Goal: Information Seeking & Learning: Learn about a topic

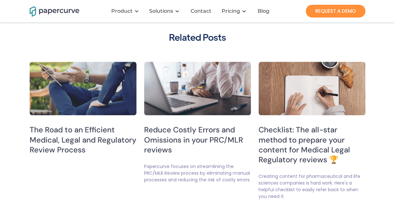
scroll to position [1500, 0]
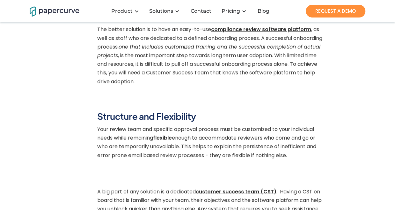
scroll to position [189, 0]
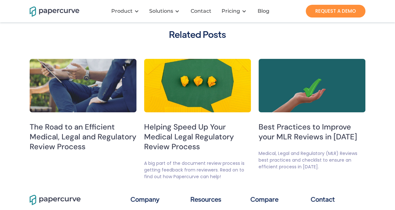
scroll to position [1116, 0]
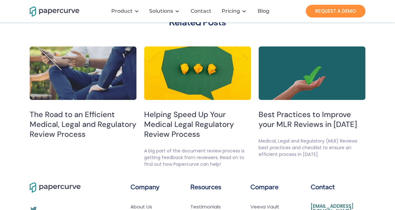
click at [179, 119] on h5 "Helping Speed Up Your Medical Legal Regulatory Review Process" at bounding box center [197, 125] width 107 height 30
